Goal: Task Accomplishment & Management: Complete application form

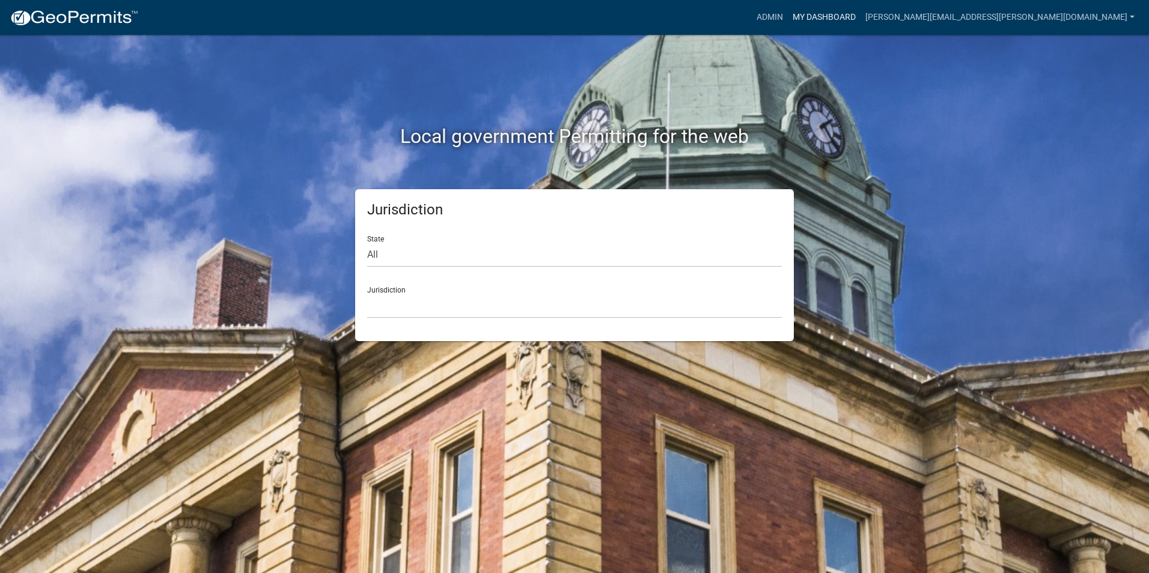
click at [861, 20] on link "My Dashboard" at bounding box center [824, 17] width 73 height 23
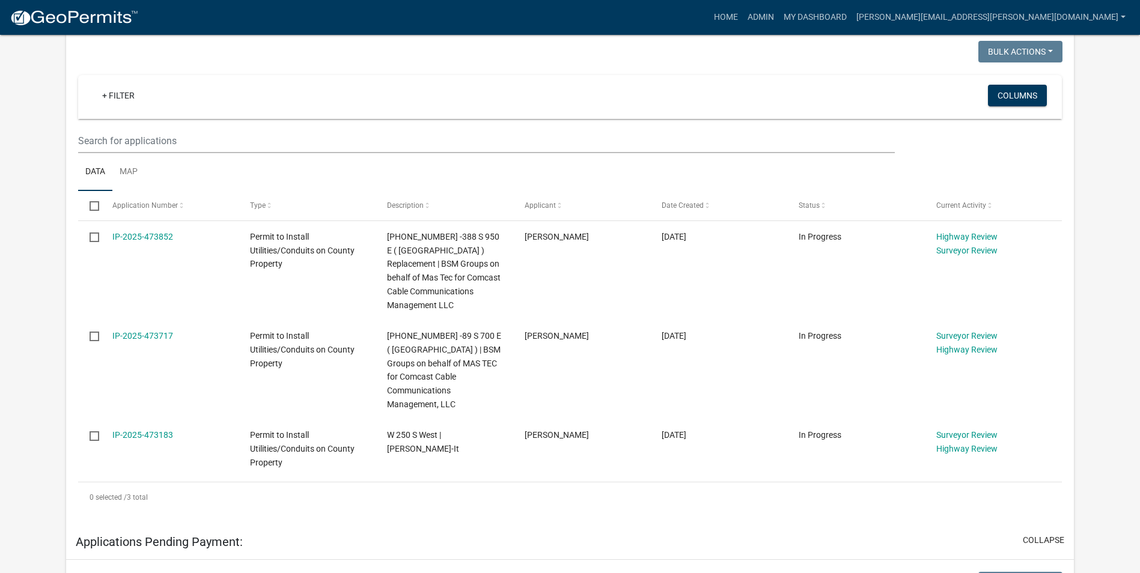
scroll to position [240, 0]
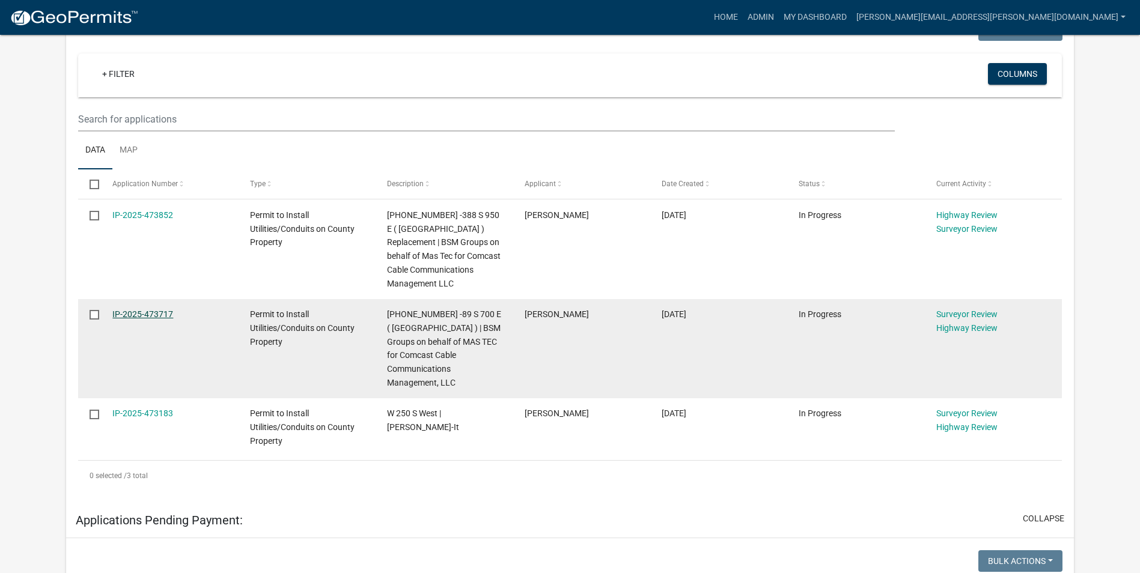
click at [171, 313] on link "IP-2025-473717" at bounding box center [142, 314] width 61 height 10
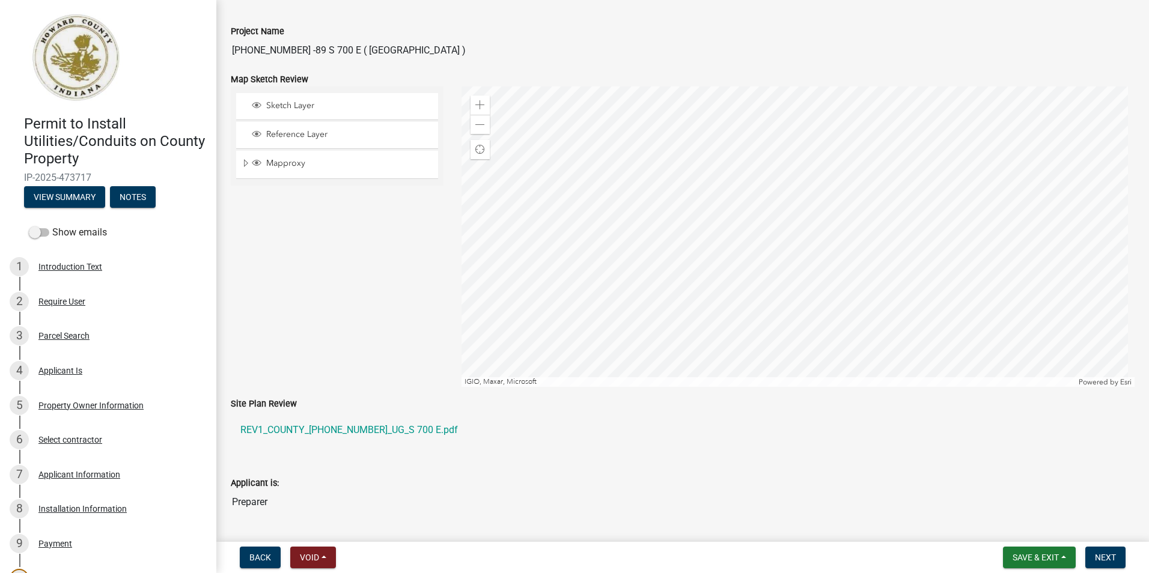
scroll to position [120, 0]
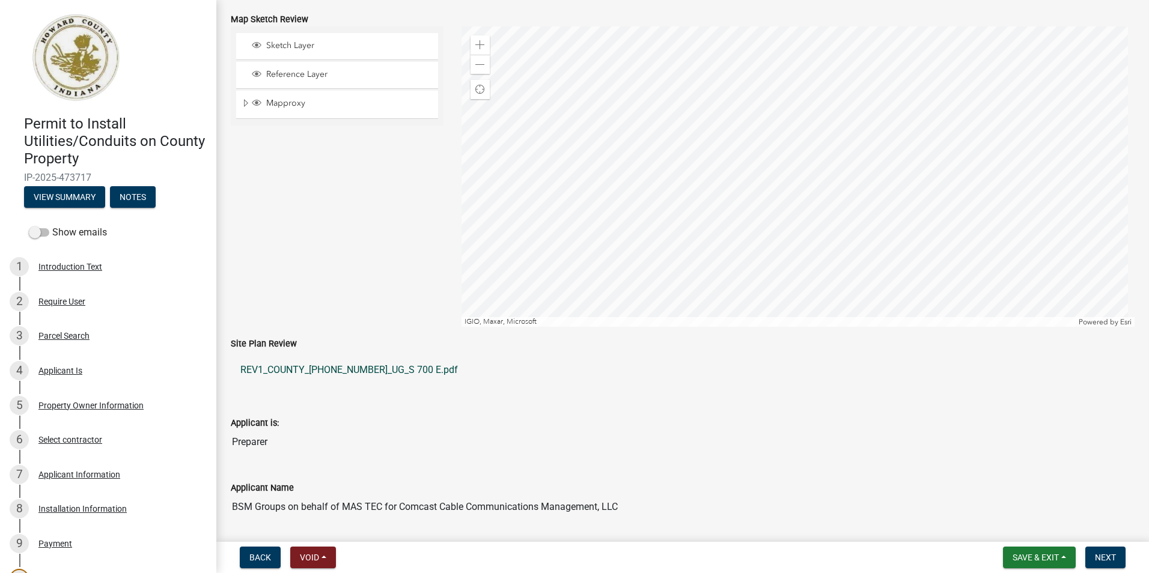
click at [320, 370] on link "REV1_COUNTY_[PHONE_NUMBER]_UG_S 700 E.pdf" at bounding box center [683, 370] width 904 height 29
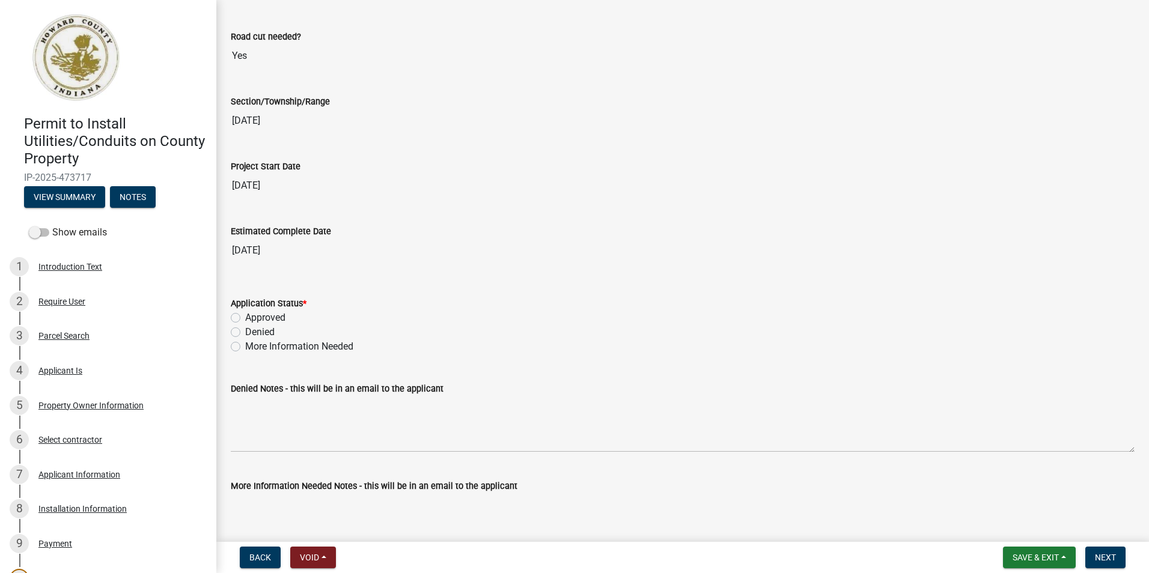
scroll to position [1863, 0]
click at [245, 317] on label "Approved" at bounding box center [265, 317] width 40 height 14
click at [245, 317] on input "Approved" at bounding box center [249, 314] width 8 height 8
radio input "true"
click at [544, 388] on div "Denied Notes - this will be in an email to the applicant" at bounding box center [683, 388] width 904 height 14
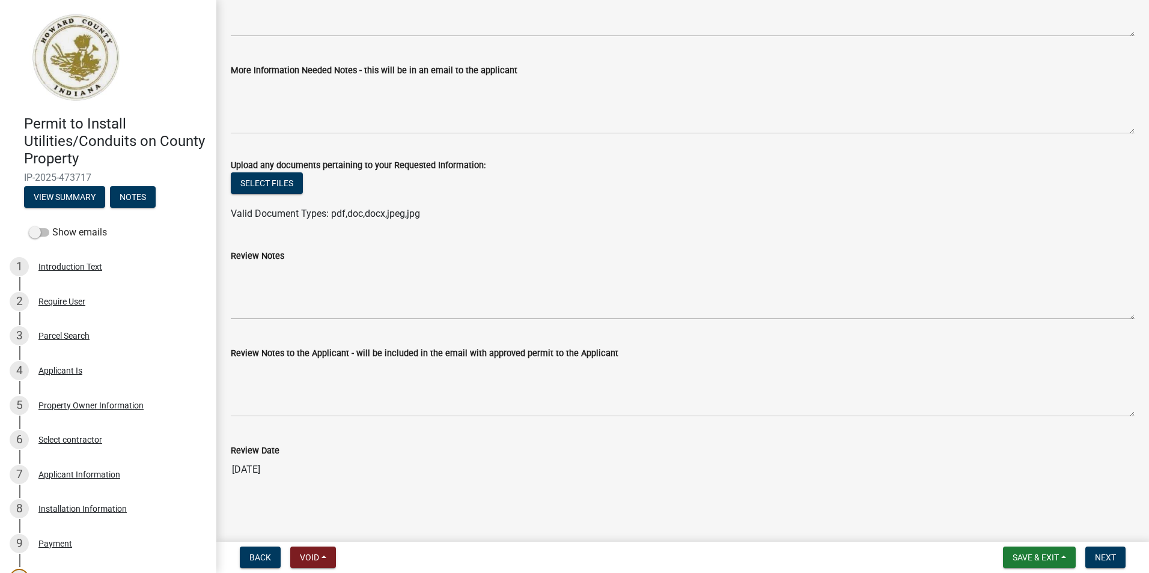
scroll to position [2279, 0]
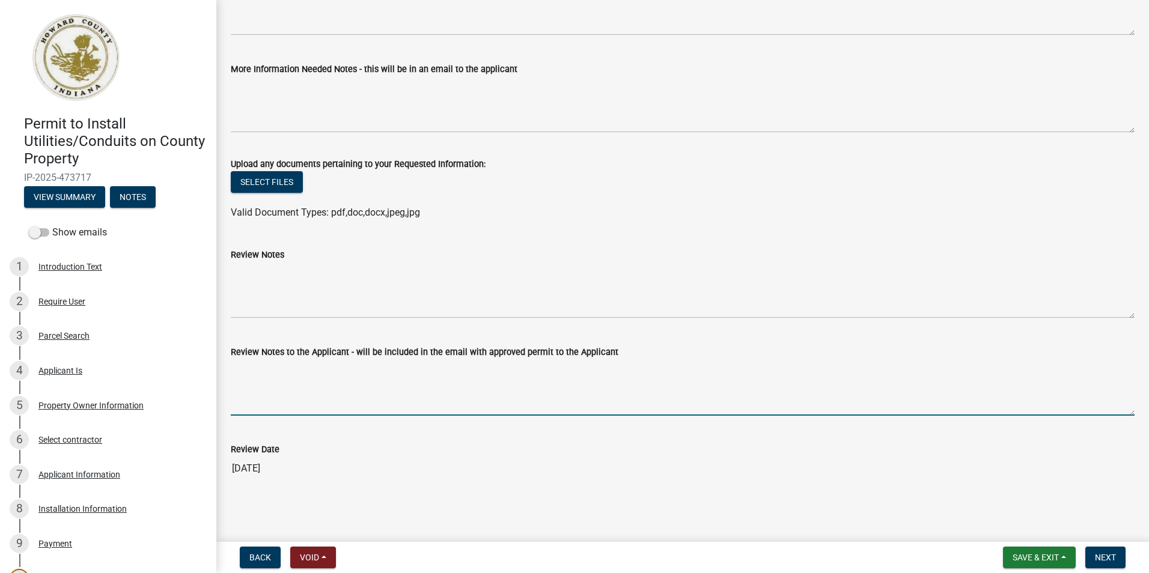
click at [380, 383] on textarea "Review Notes to the Applicant - will be included in the email with approved per…" at bounding box center [683, 387] width 904 height 56
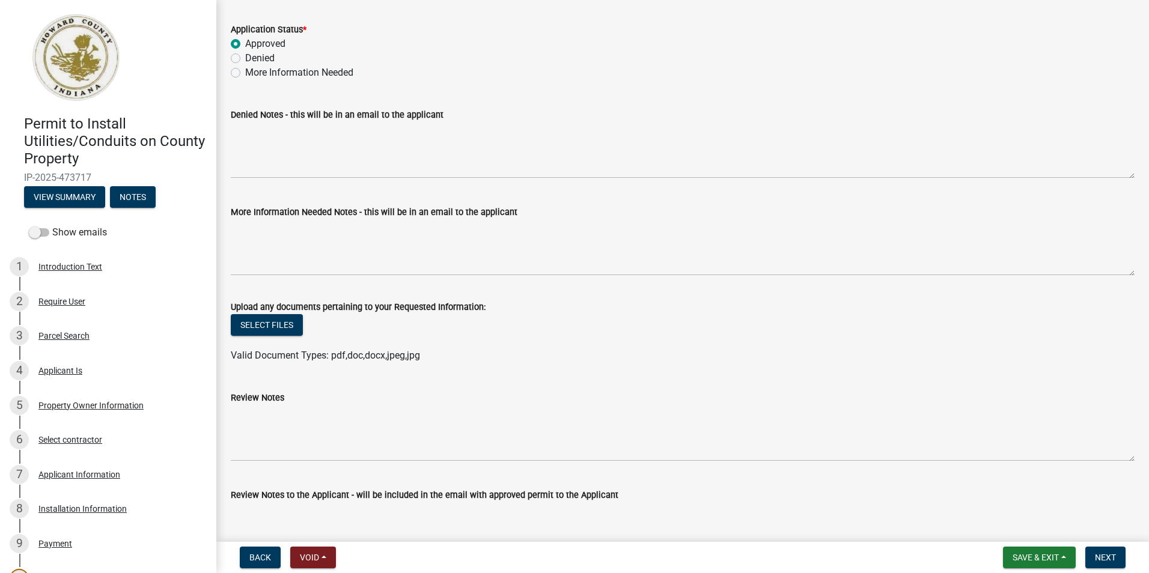
scroll to position [2039, 0]
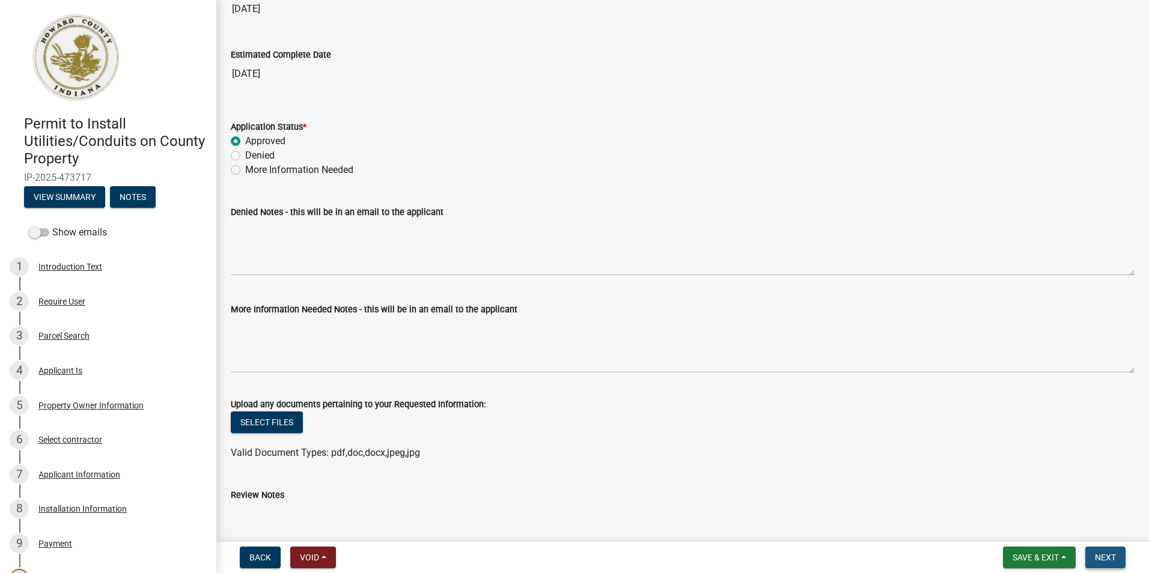
click at [1104, 558] on span "Next" at bounding box center [1105, 558] width 21 height 10
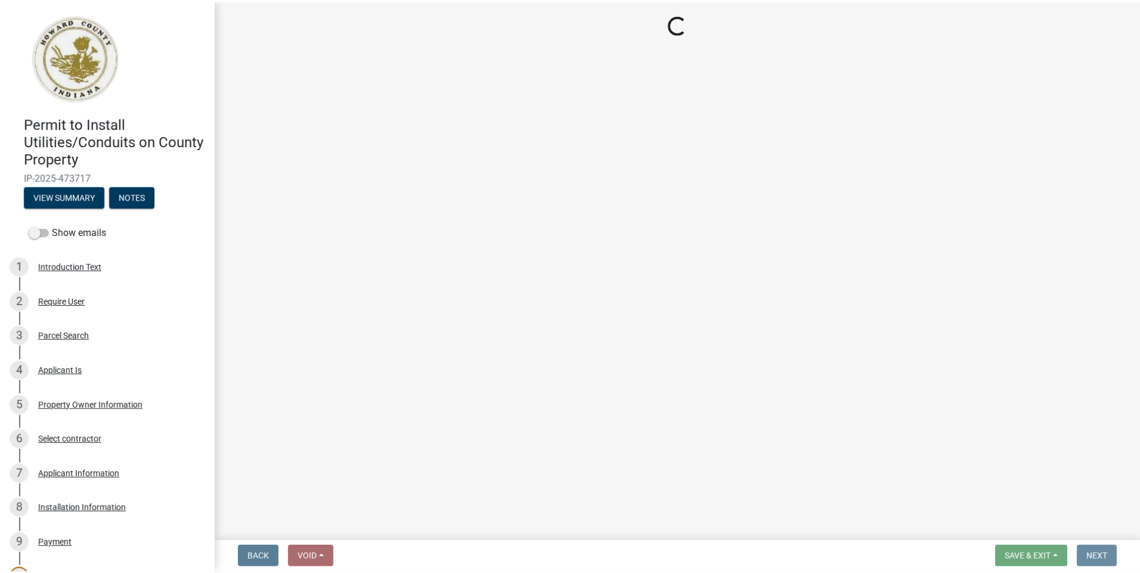
scroll to position [0, 0]
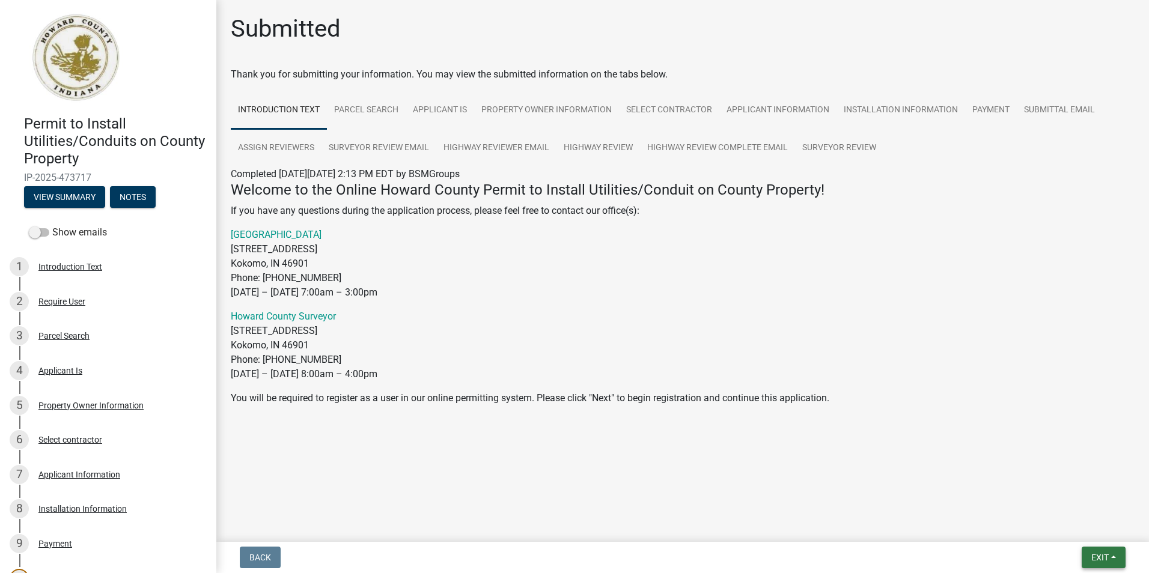
click at [1097, 556] on span "Exit" at bounding box center [1099, 558] width 17 height 10
click at [1059, 525] on button "Save & Exit" at bounding box center [1077, 526] width 96 height 29
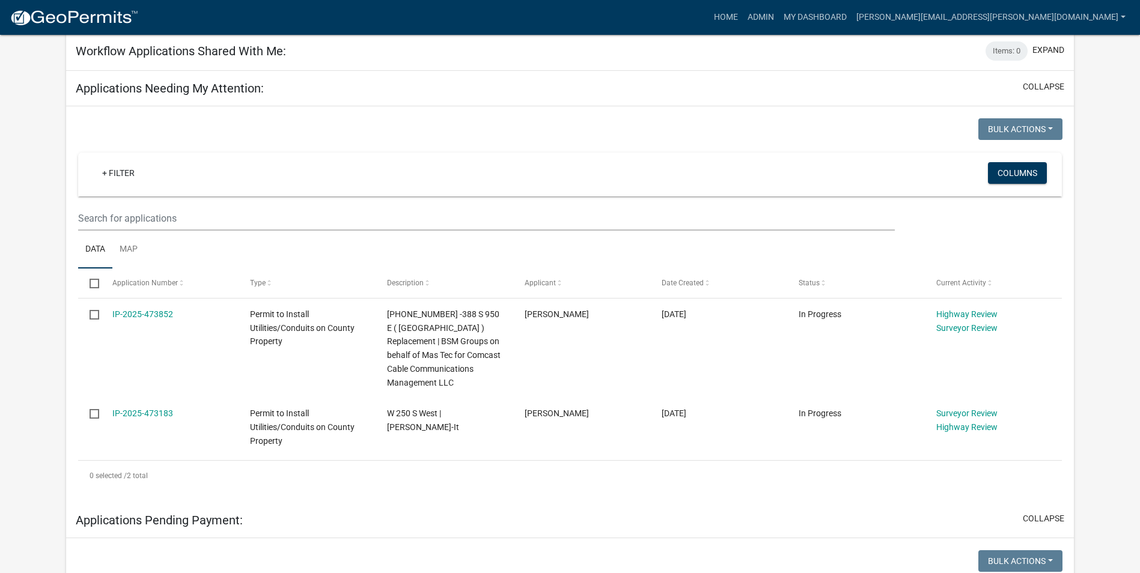
scroll to position [180, 0]
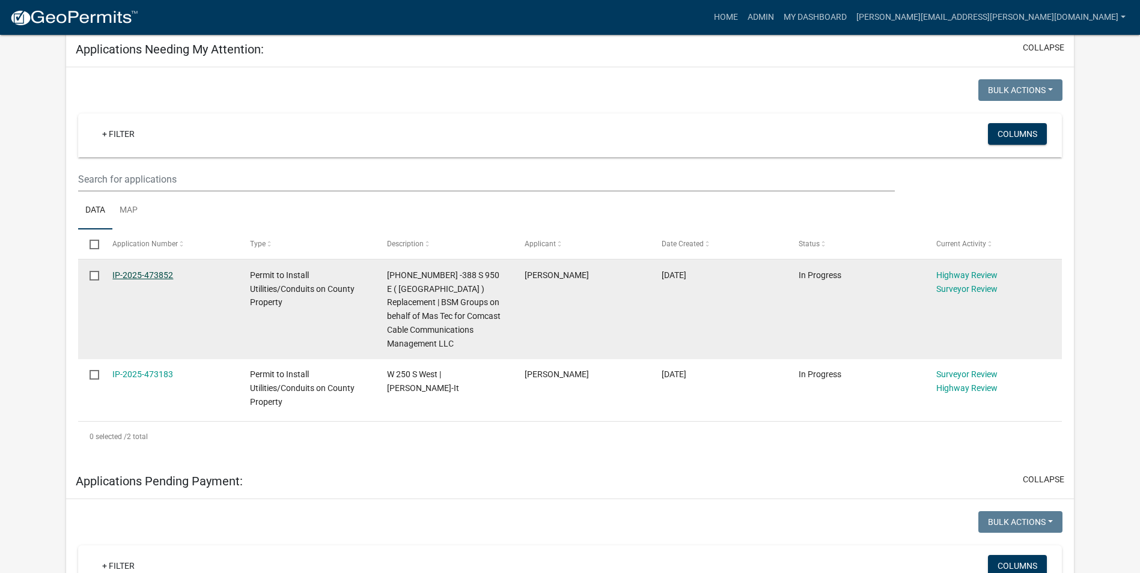
click at [159, 275] on link "IP-2025-473852" at bounding box center [142, 275] width 61 height 10
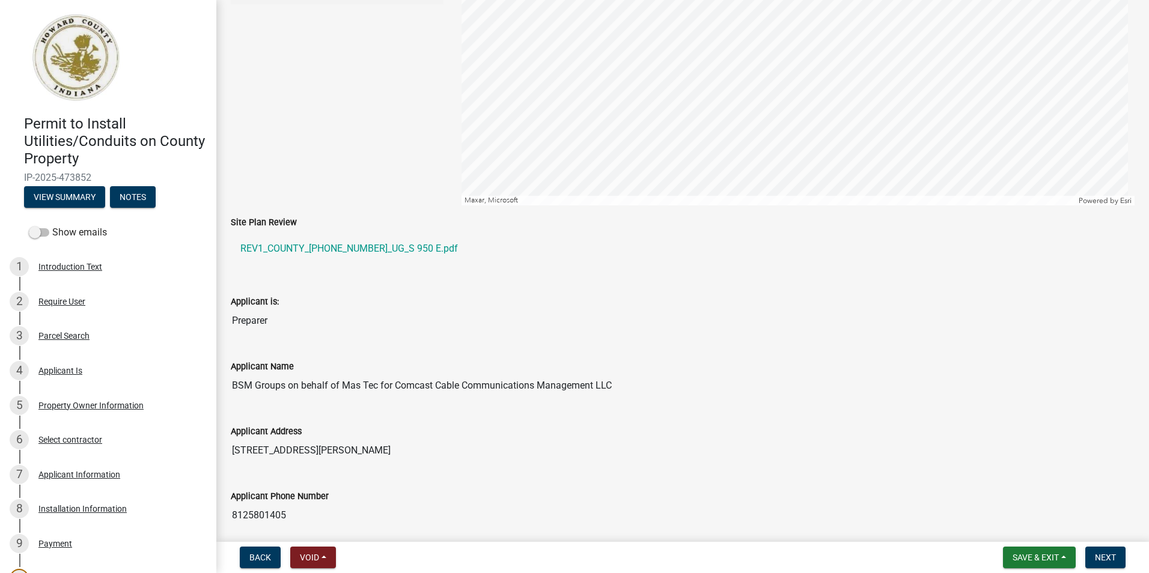
scroll to position [240, 0]
click at [335, 252] on link "REV1_COUNTY_[PHONE_NUMBER]_UG_S 950 E.pdf" at bounding box center [683, 250] width 904 height 29
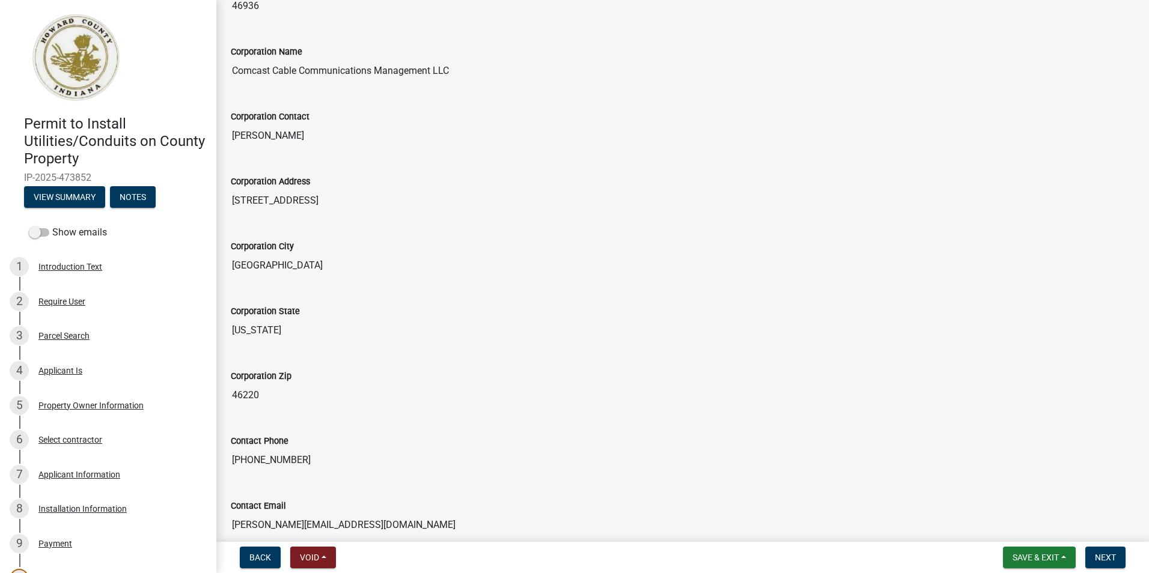
scroll to position [1142, 0]
click at [460, 278] on wm-data-entity-input "Corporation City [GEOGRAPHIC_DATA]" at bounding box center [683, 253] width 904 height 65
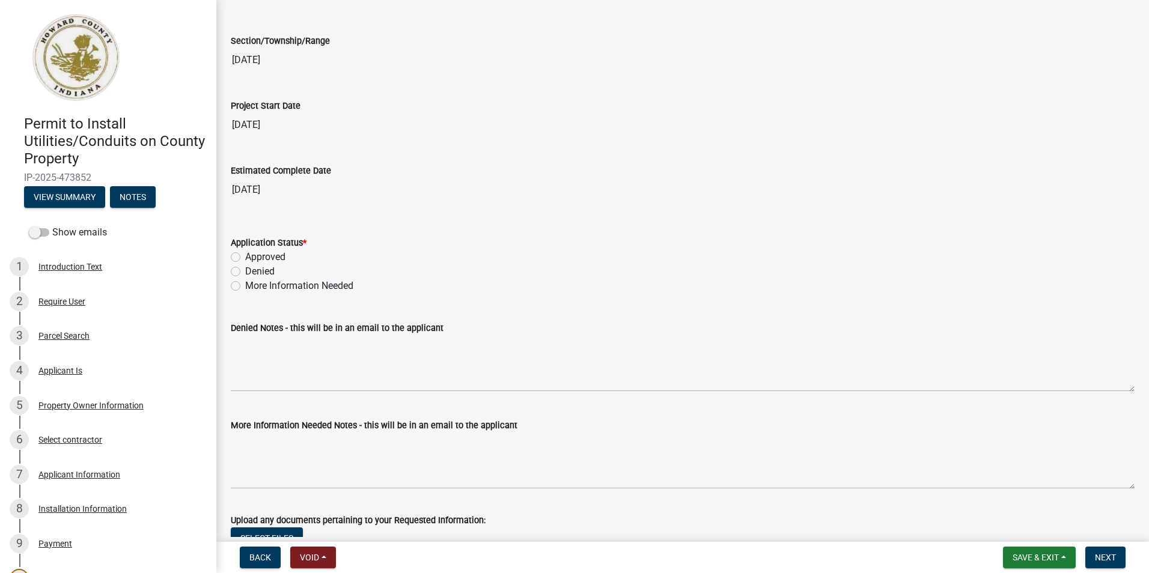
scroll to position [1983, 0]
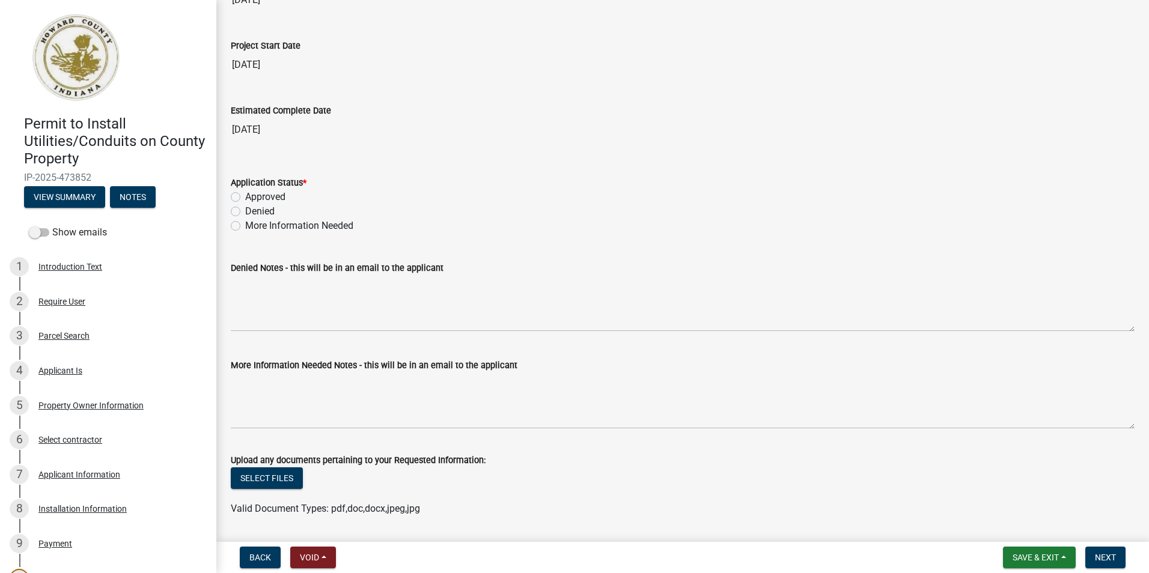
click at [245, 198] on label "Approved" at bounding box center [265, 197] width 40 height 14
click at [245, 198] on input "Approved" at bounding box center [249, 194] width 8 height 8
radio input "true"
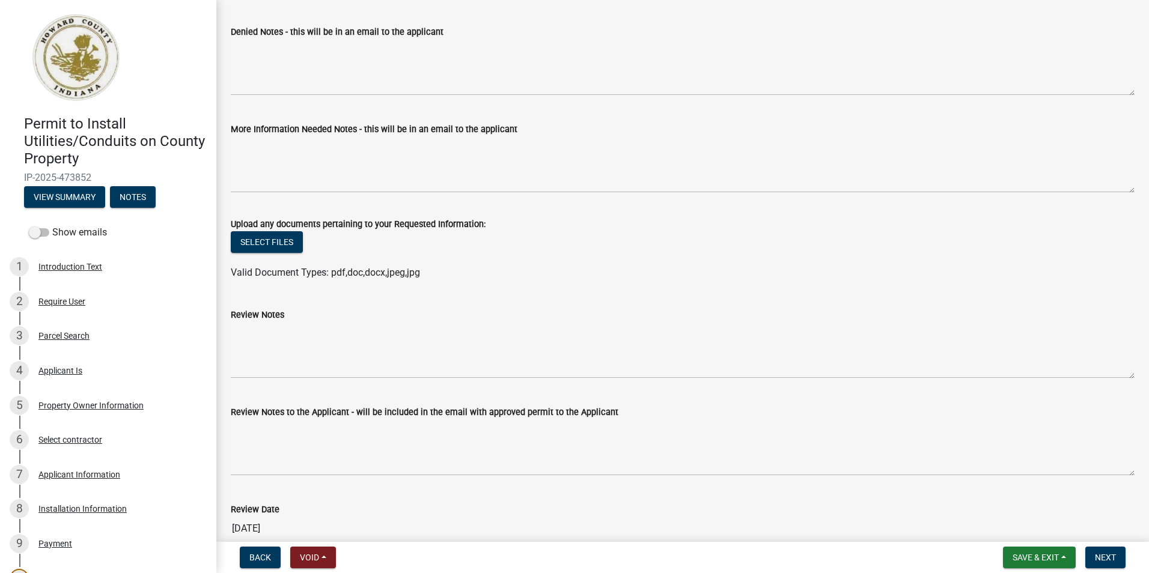
scroll to position [2159, 0]
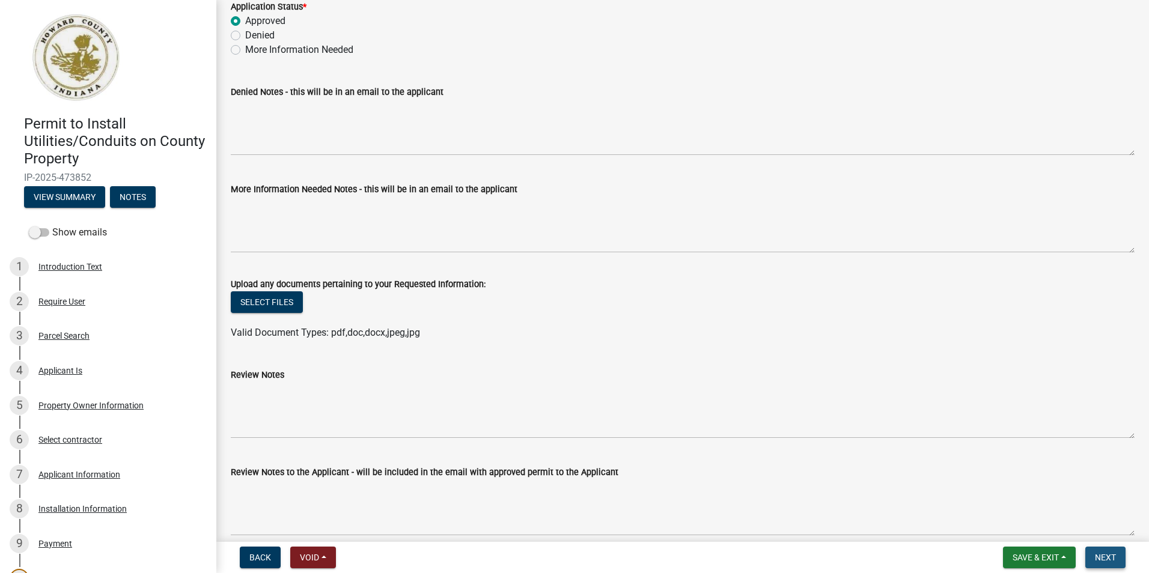
click at [1111, 559] on span "Next" at bounding box center [1105, 558] width 21 height 10
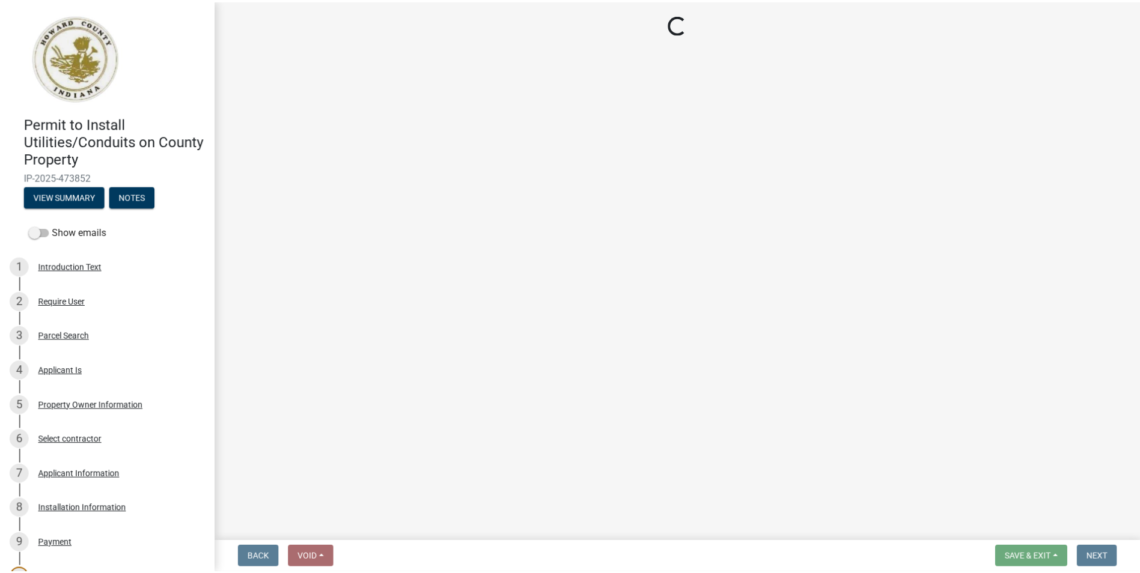
scroll to position [0, 0]
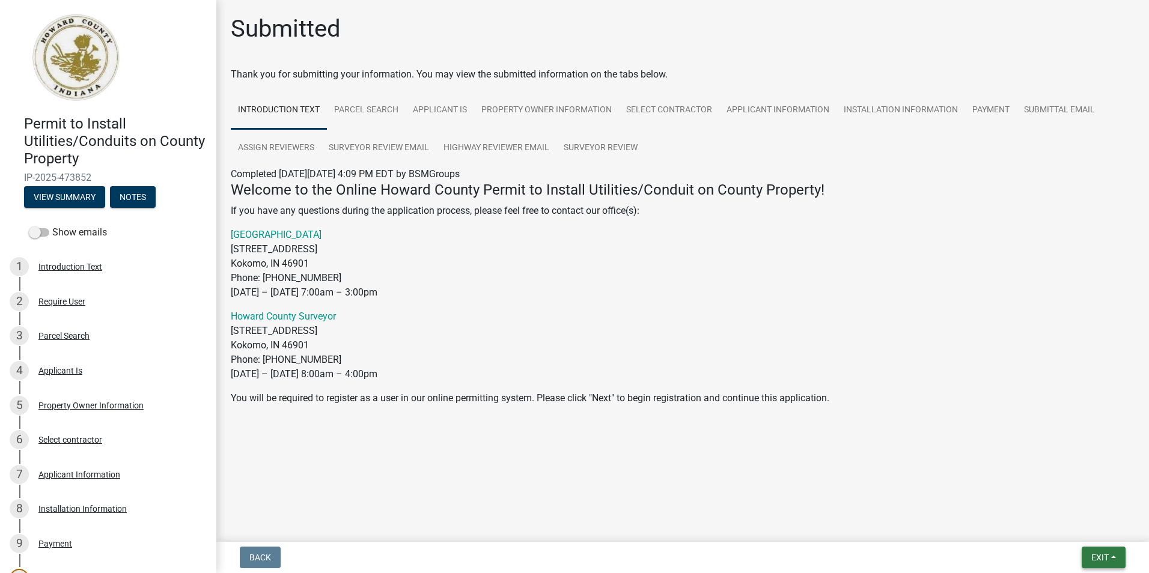
click at [1091, 558] on span "Exit" at bounding box center [1099, 558] width 17 height 10
click at [1067, 527] on button "Save & Exit" at bounding box center [1077, 526] width 96 height 29
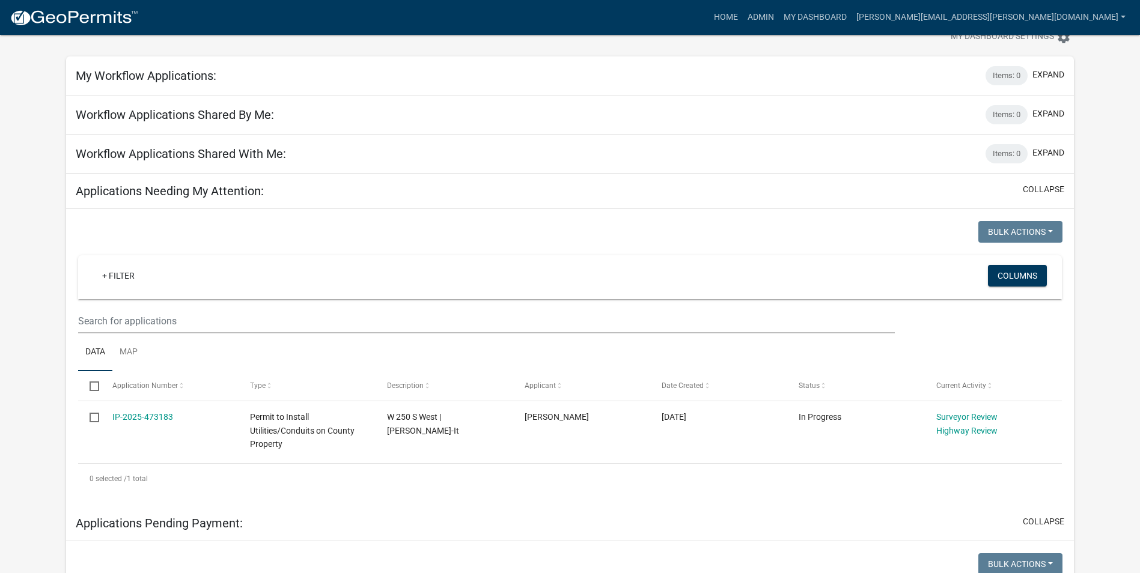
scroll to position [60, 0]
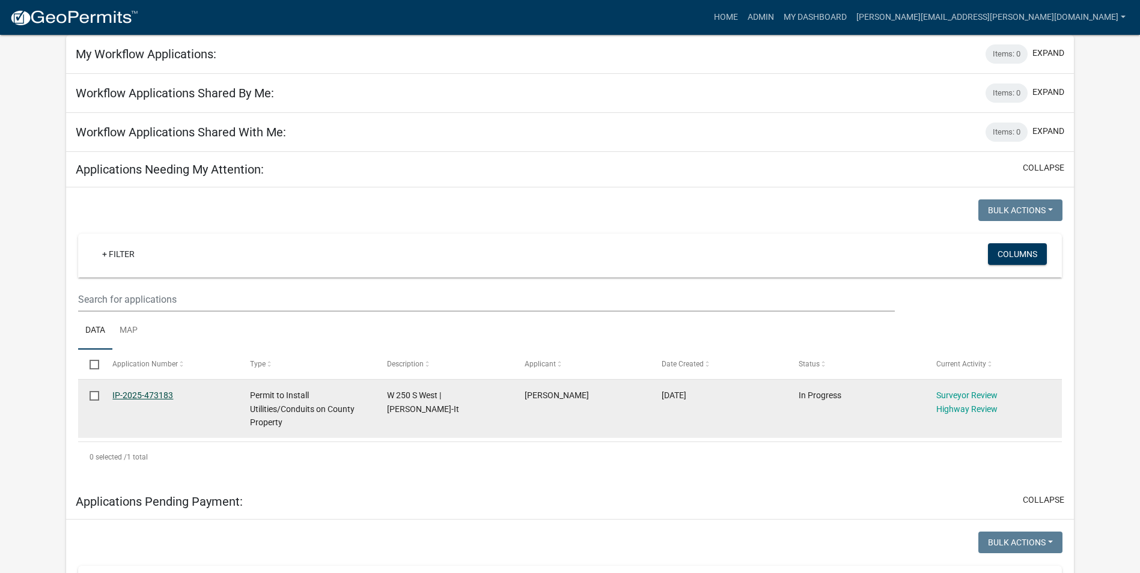
click at [159, 397] on link "IP-2025-473183" at bounding box center [142, 396] width 61 height 10
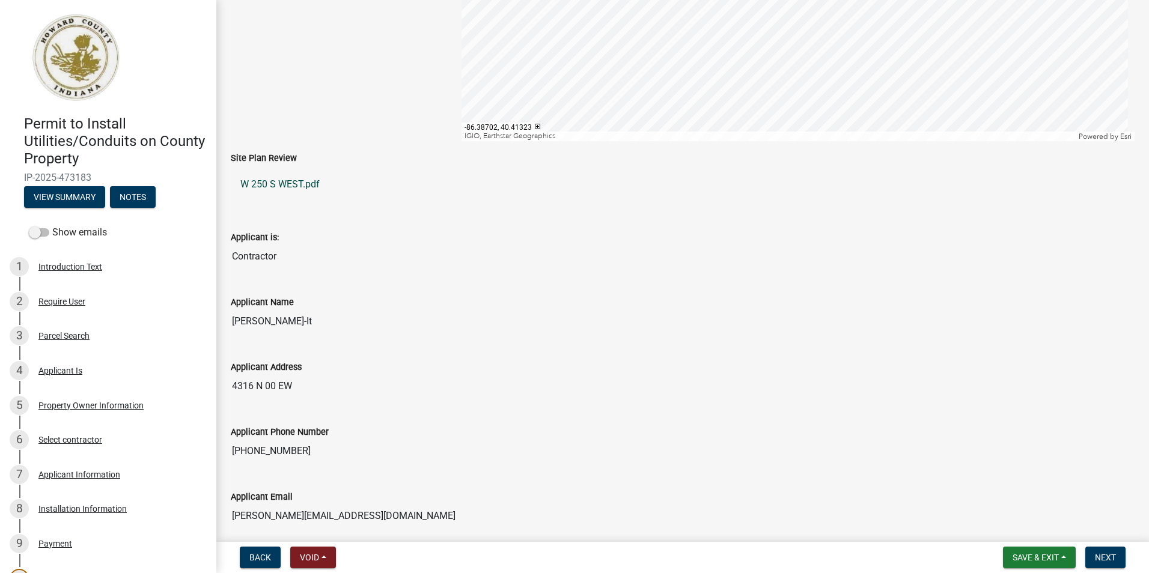
scroll to position [300, 0]
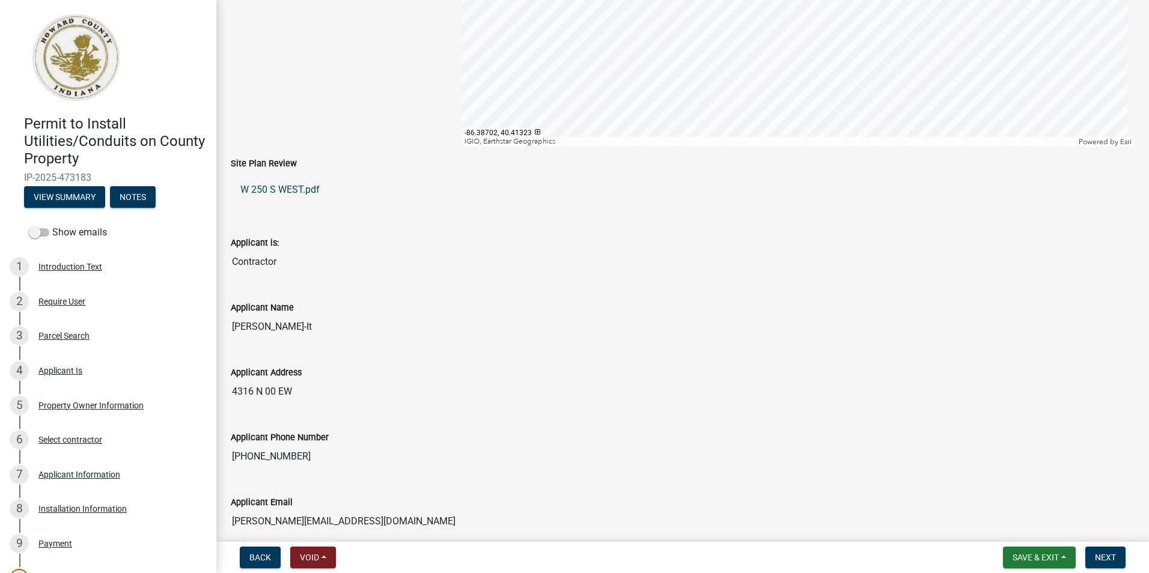
click at [279, 188] on link "W 250 S WEST.pdf" at bounding box center [683, 189] width 904 height 29
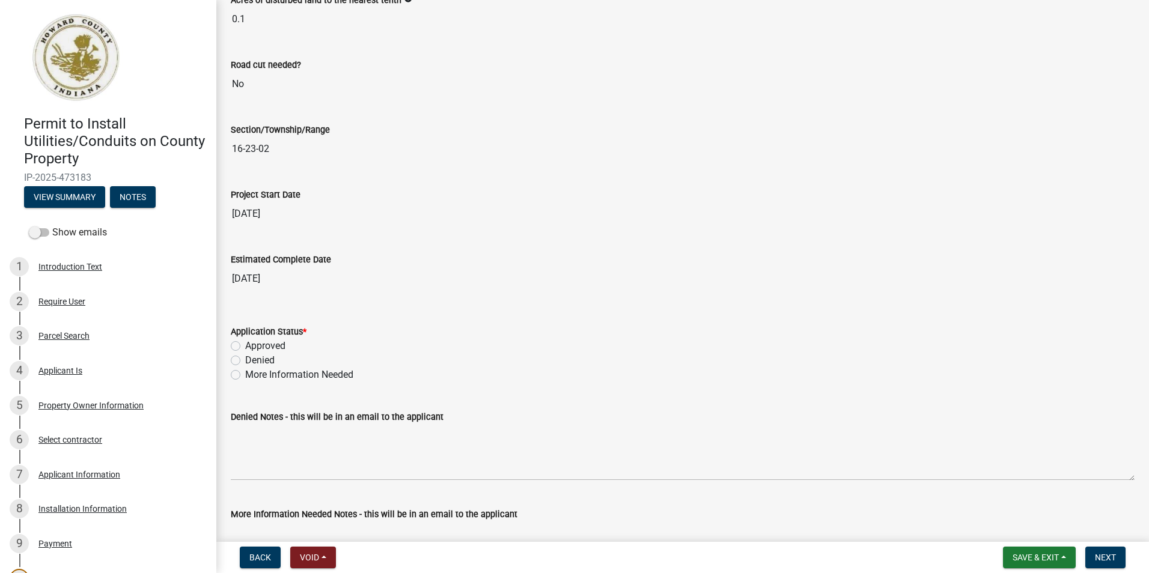
scroll to position [1863, 0]
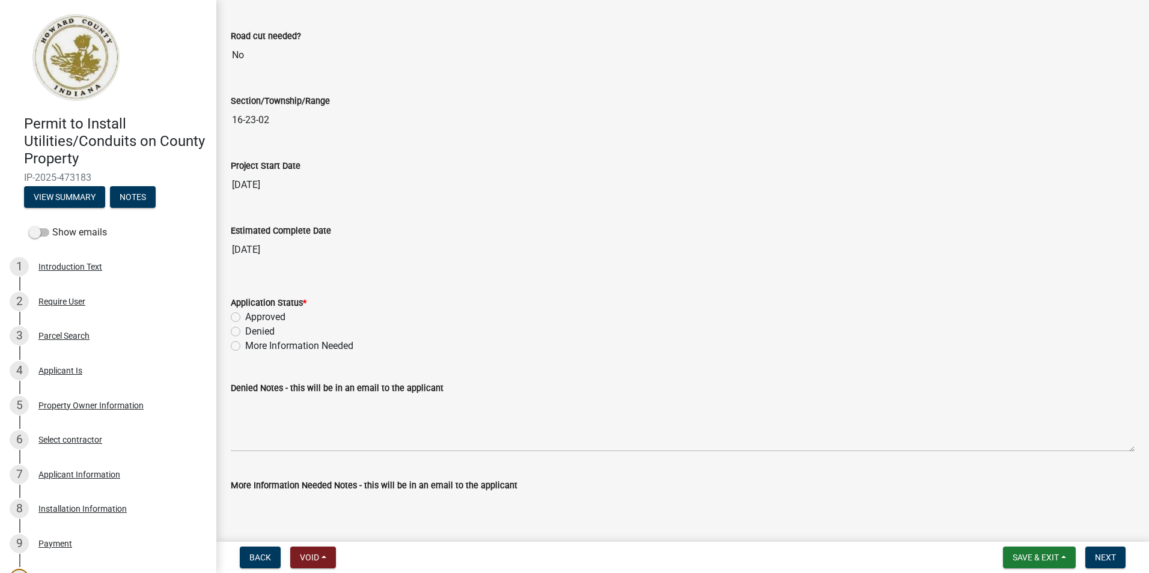
click at [245, 347] on label "More Information Needed" at bounding box center [299, 346] width 108 height 14
click at [245, 347] on input "More Information Needed" at bounding box center [249, 343] width 8 height 8
radio input "true"
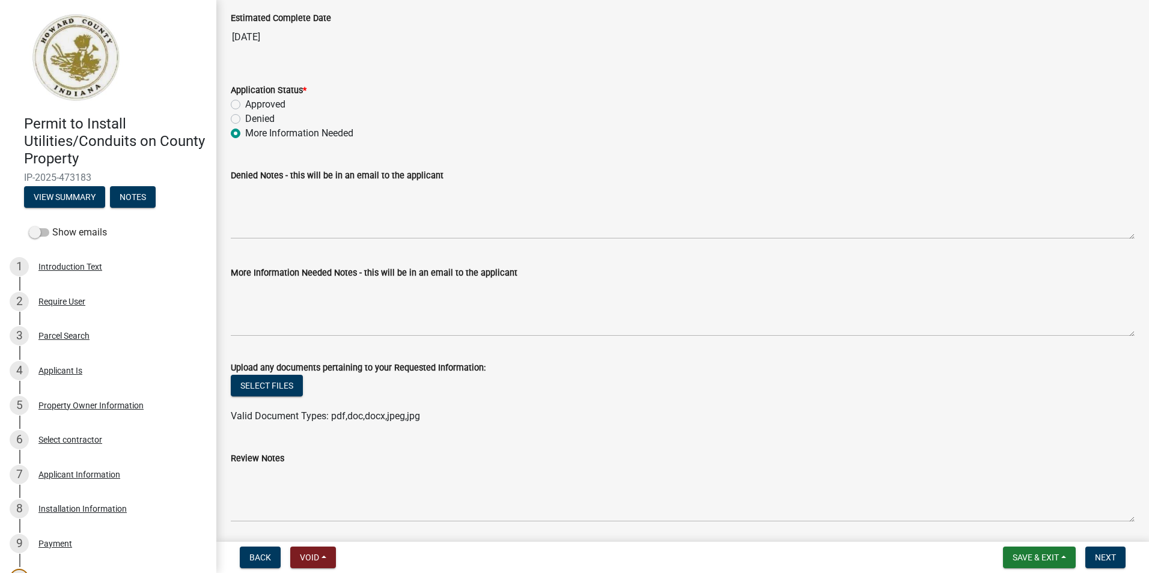
scroll to position [2103, 0]
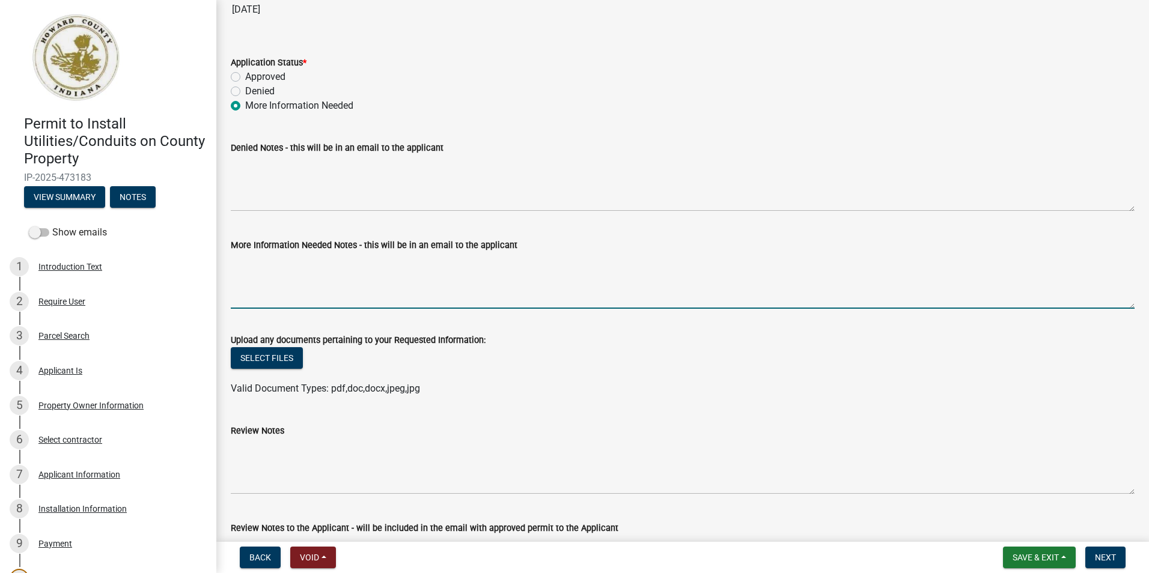
click at [323, 279] on textarea "More Information Needed Notes - this will be in an email to the applicant" at bounding box center [683, 280] width 904 height 56
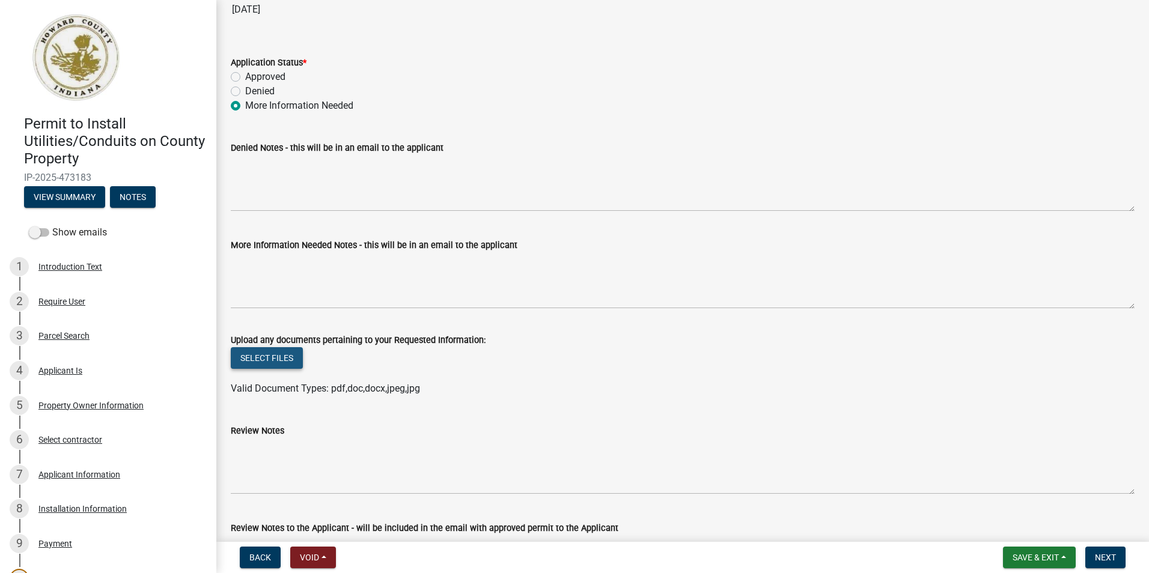
click at [288, 357] on button "Select files" at bounding box center [267, 358] width 72 height 22
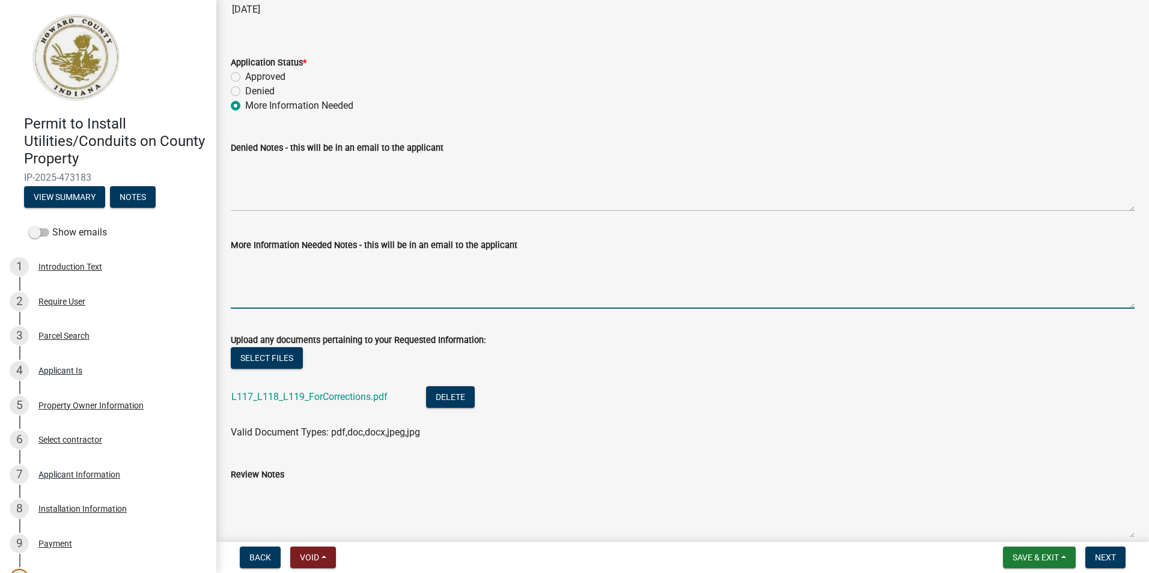
click at [269, 282] on textarea "More Information Needed Notes - this will be in an email to the applicant" at bounding box center [683, 280] width 904 height 56
type textarea "p"
click at [432, 259] on textarea "Please see attached sheets L117 thru L119 for corrections." at bounding box center [683, 280] width 904 height 56
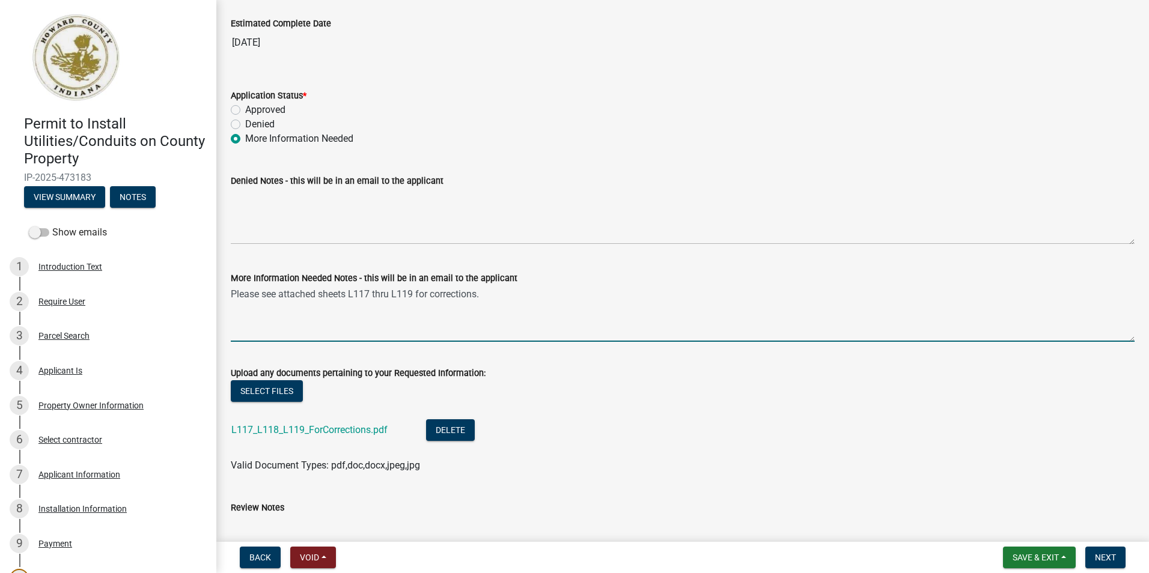
scroll to position [2043, 0]
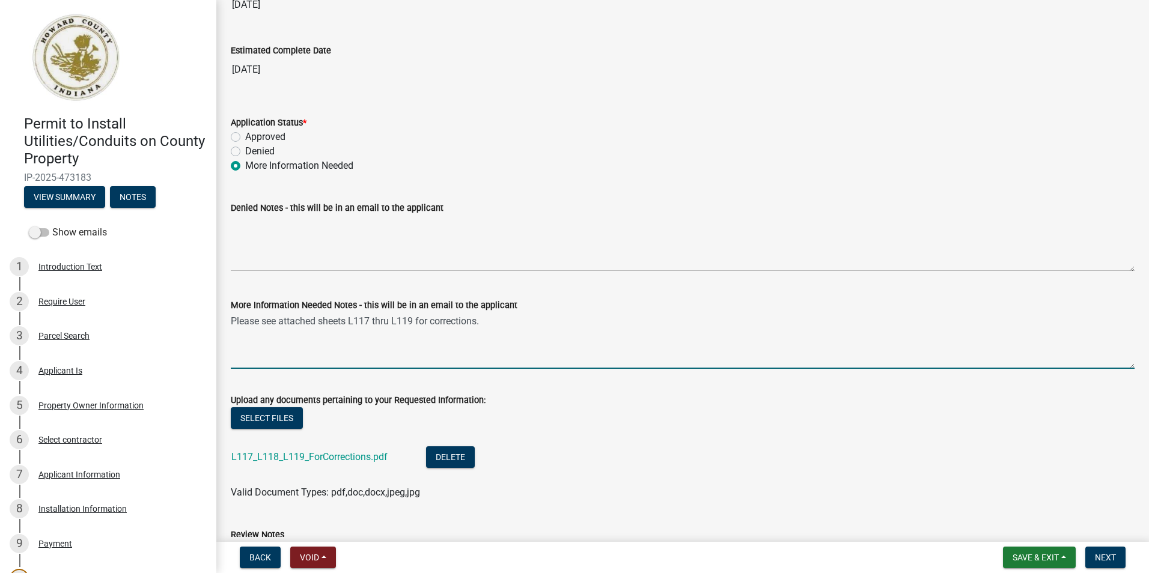
click at [503, 324] on textarea "Please see attached sheets L117 thru L119 for corrections." at bounding box center [683, 340] width 904 height 56
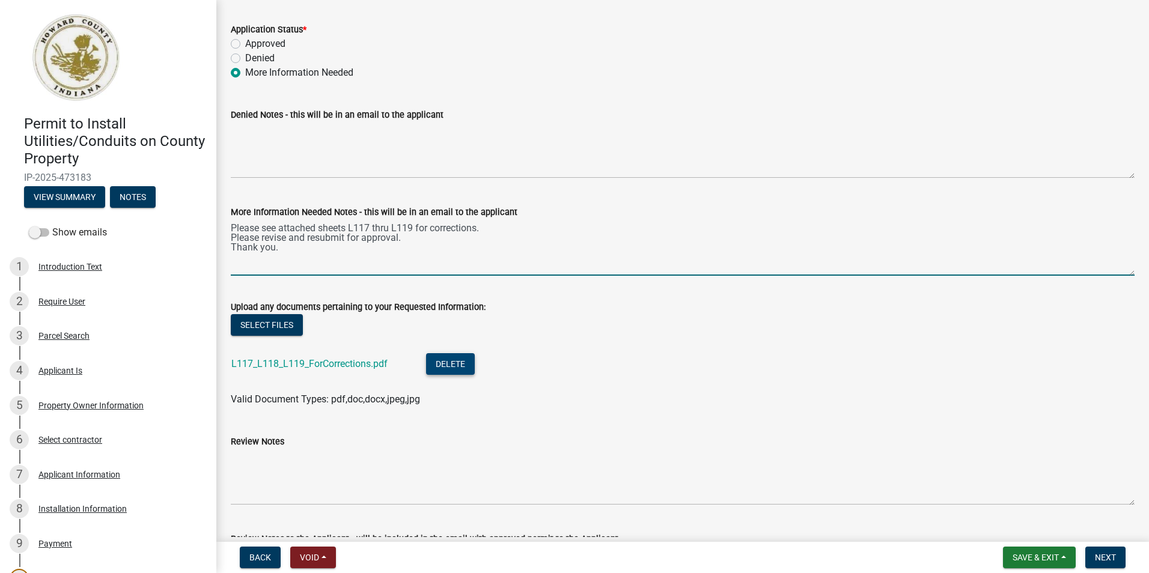
scroll to position [2163, 0]
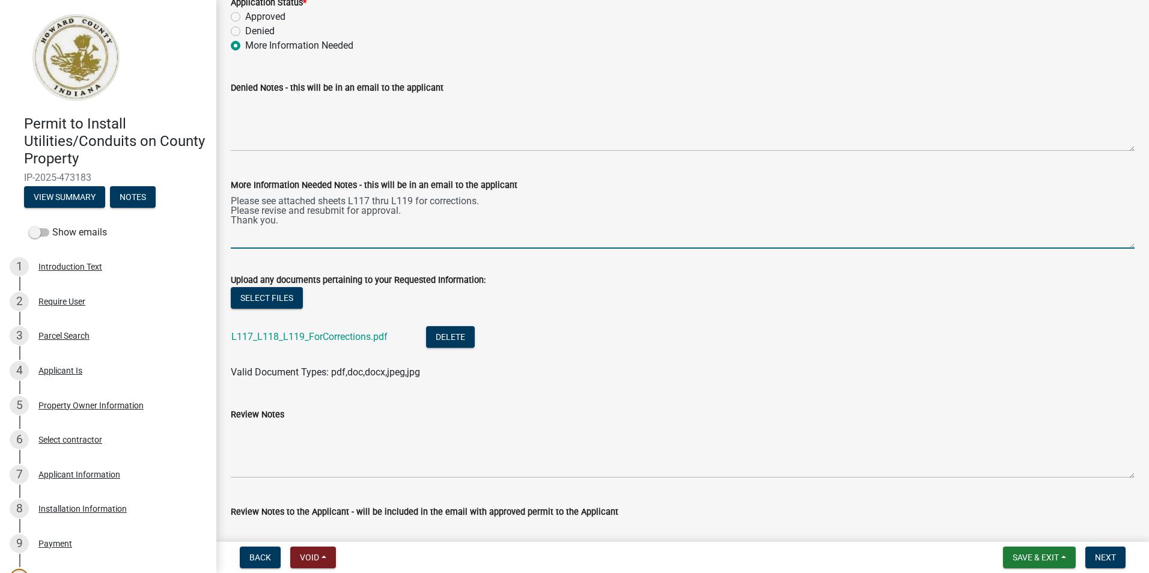
type textarea "Please see attached sheets L117 thru L119 for corrections. Please revise and re…"
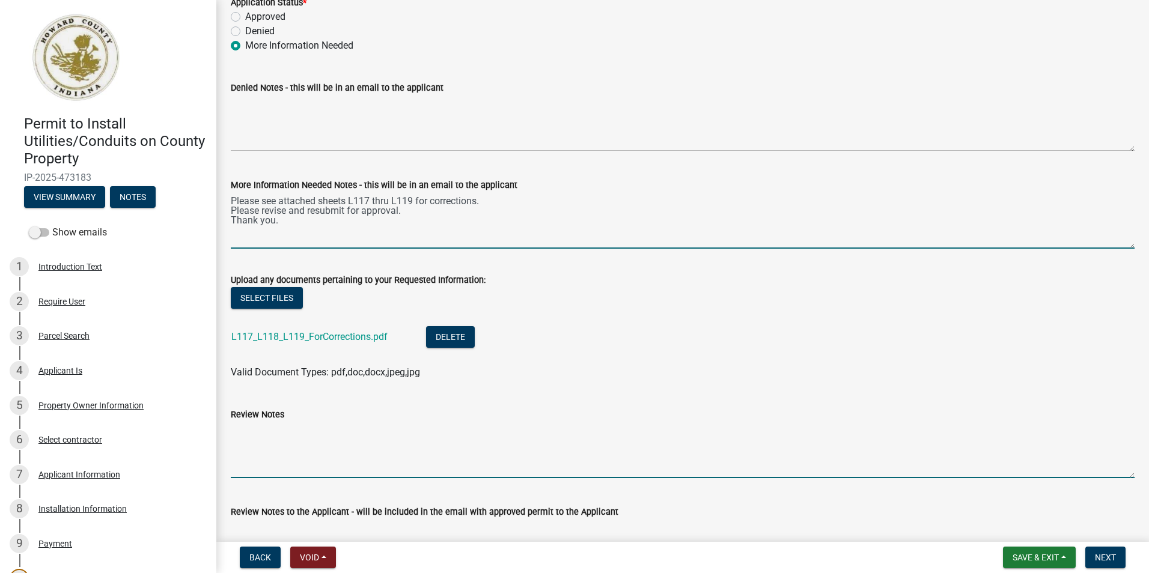
click at [352, 429] on textarea "Review Notes" at bounding box center [683, 450] width 904 height 56
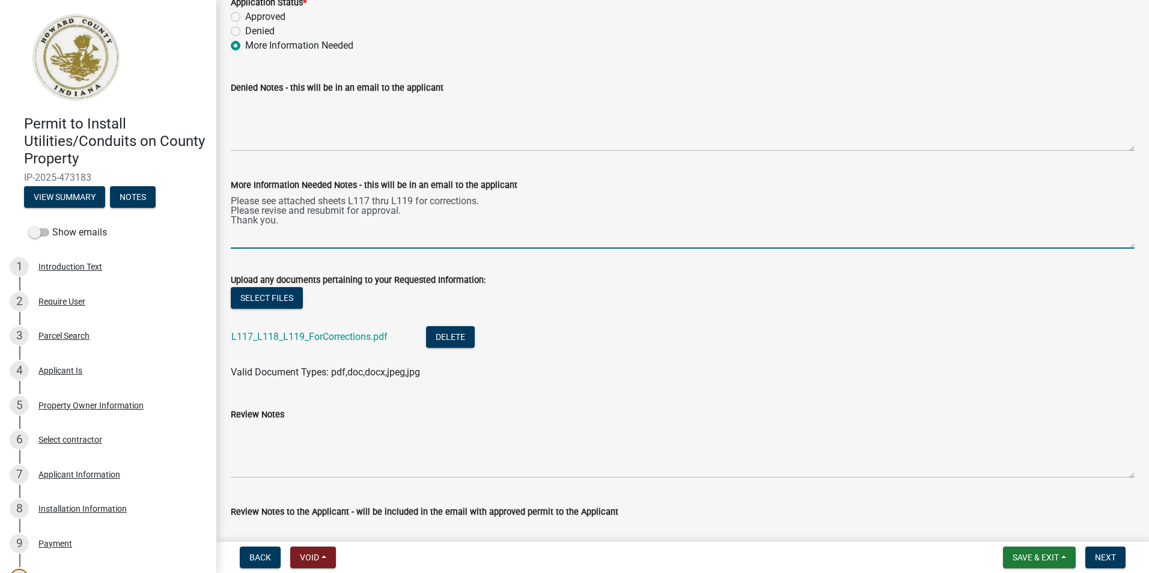
click at [422, 209] on textarea "Please see attached sheets L117 thru L119 for corrections. Please revise and re…" at bounding box center [683, 220] width 904 height 56
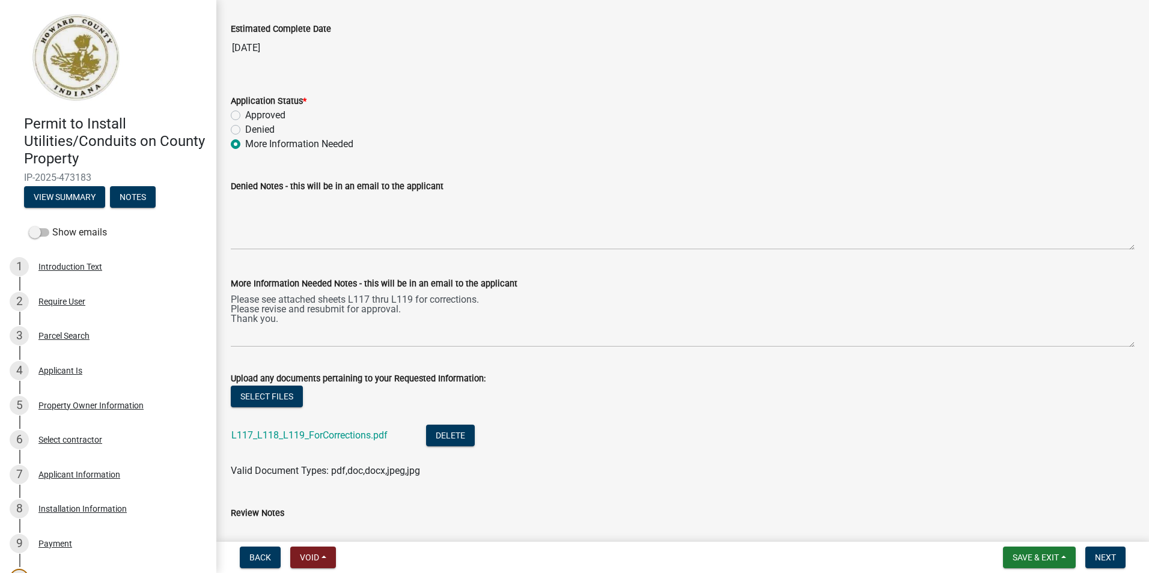
scroll to position [2083, 0]
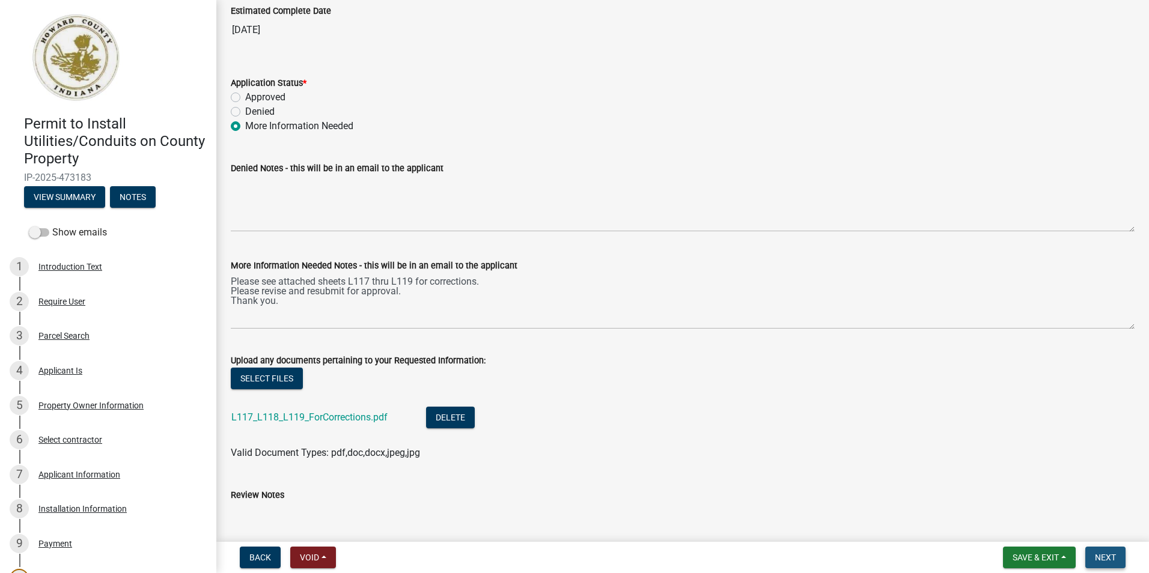
click at [1104, 557] on span "Next" at bounding box center [1105, 558] width 21 height 10
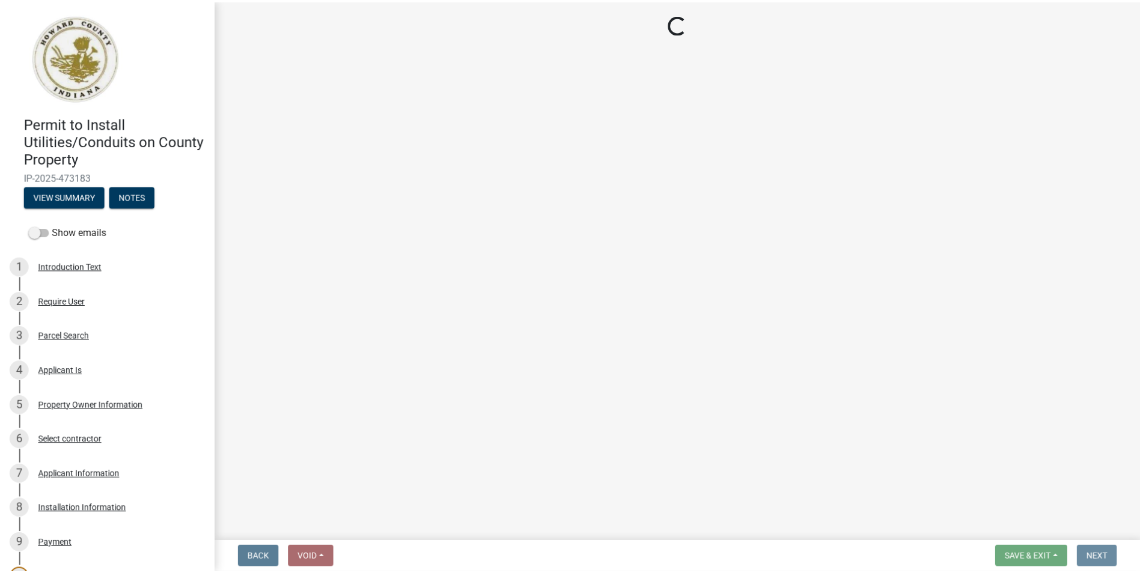
scroll to position [0, 0]
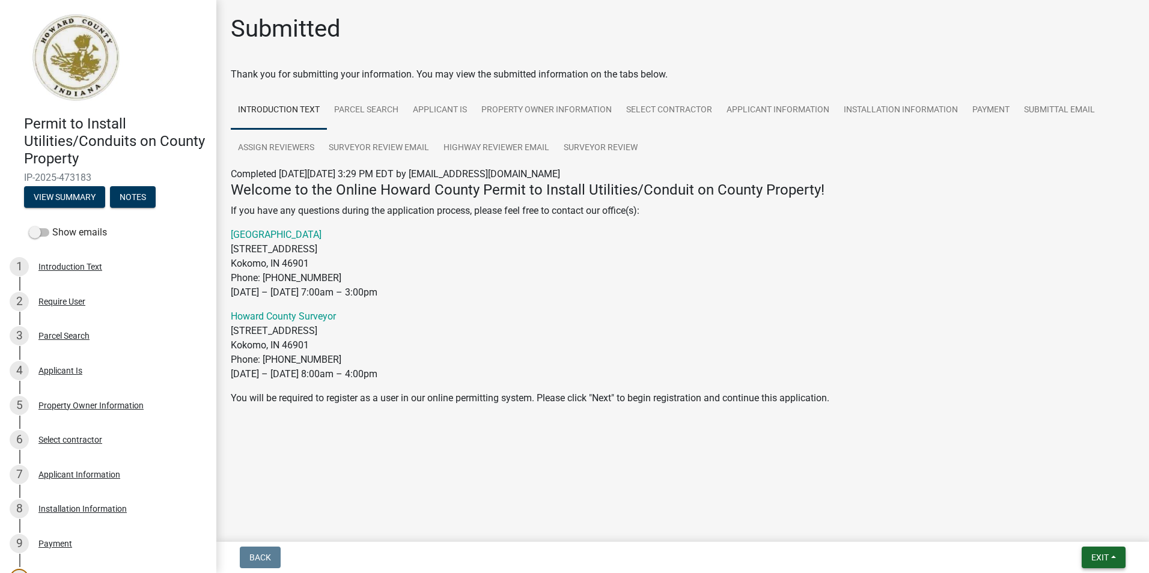
click at [1104, 560] on span "Exit" at bounding box center [1099, 558] width 17 height 10
click at [1077, 529] on button "Save & Exit" at bounding box center [1077, 526] width 96 height 29
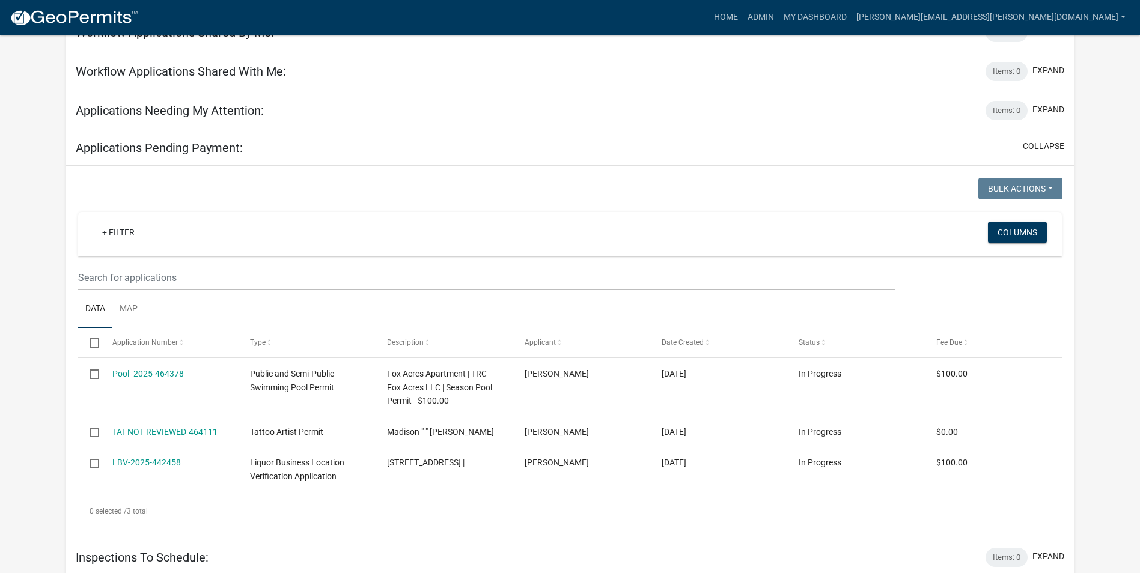
scroll to position [120, 0]
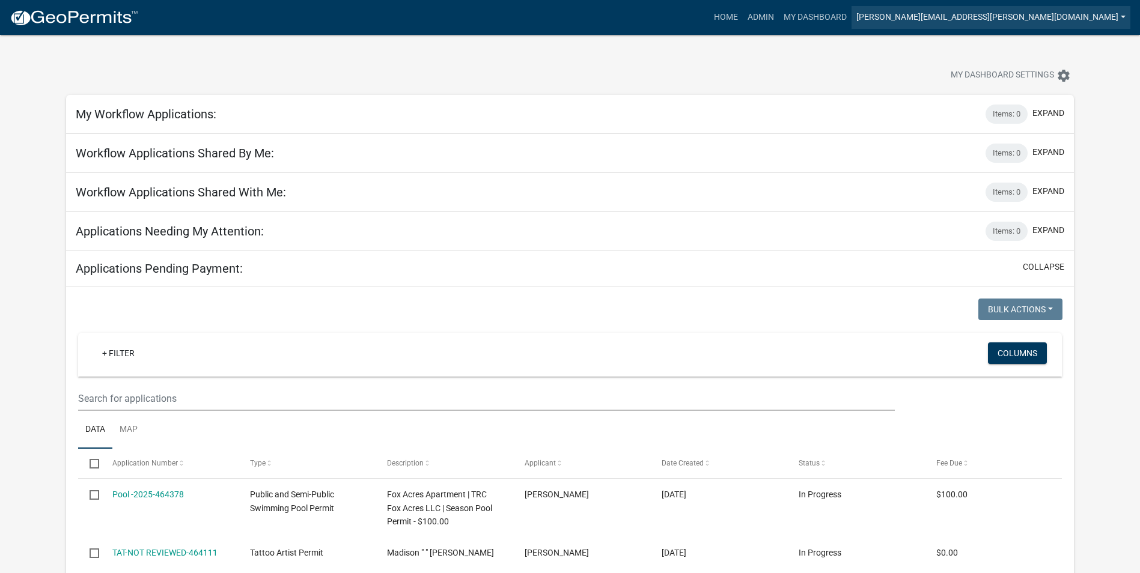
click at [1022, 15] on link "[PERSON_NAME][EMAIL_ADDRESS][PERSON_NAME][DOMAIN_NAME]" at bounding box center [991, 17] width 279 height 23
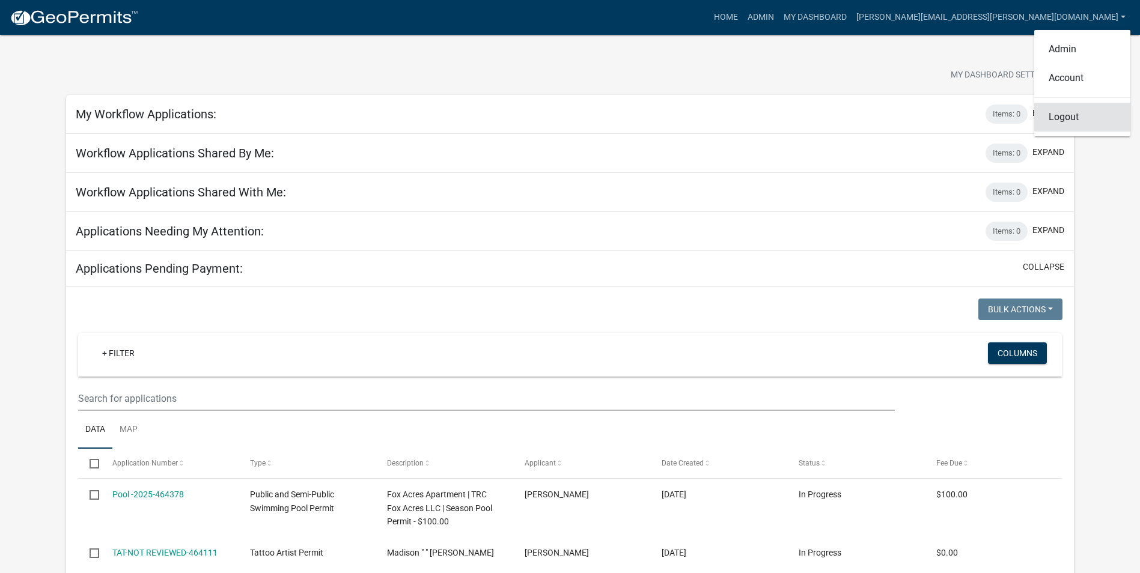
click at [1064, 119] on link "Logout" at bounding box center [1082, 117] width 96 height 29
